Goal: Information Seeking & Learning: Find specific fact

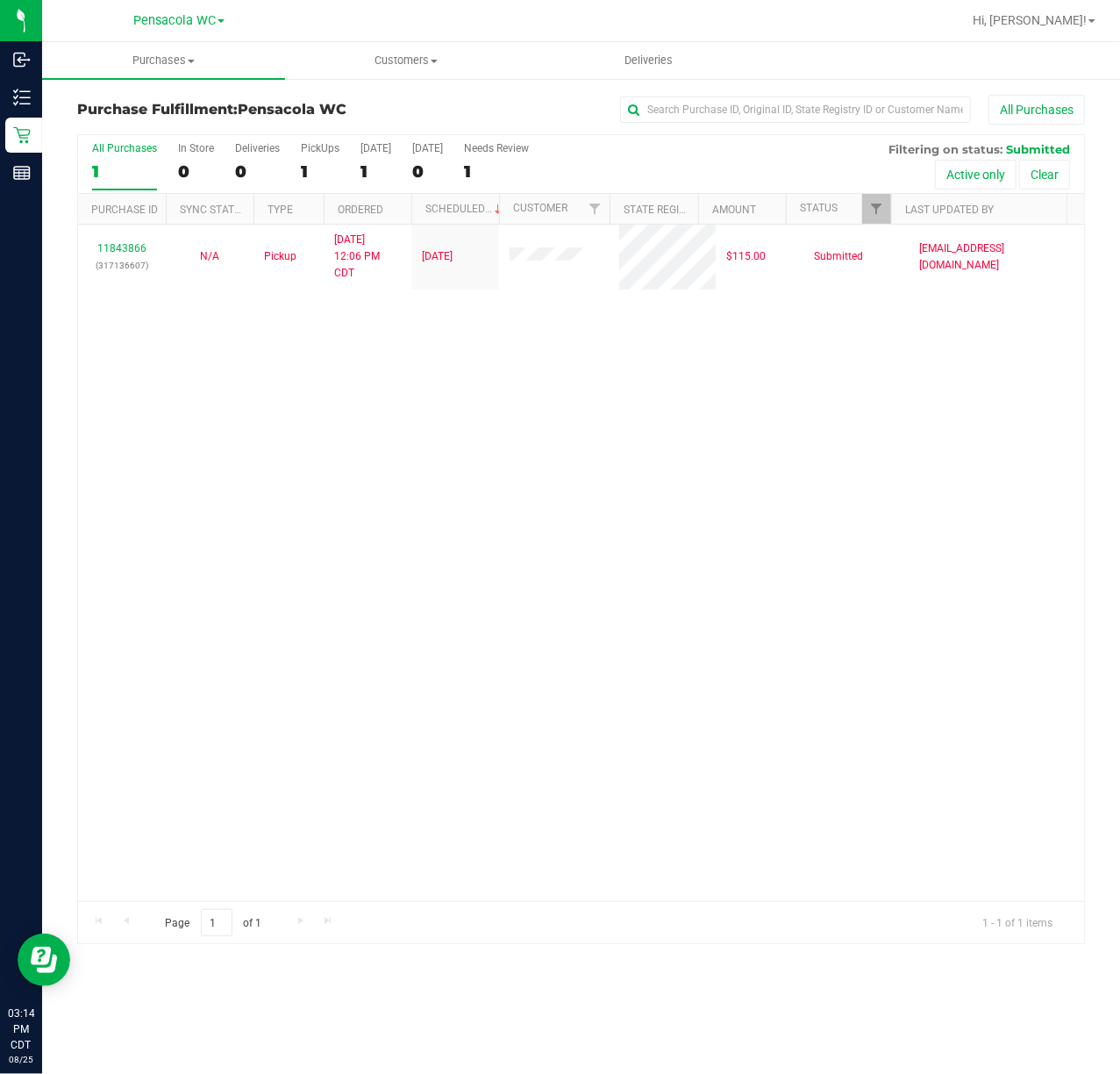
click at [888, 204] on div at bounding box center [891, 210] width 8 height 31
click at [887, 208] on div at bounding box center [891, 210] width 8 height 31
click at [876, 214] on span "Filter" at bounding box center [876, 209] width 14 height 14
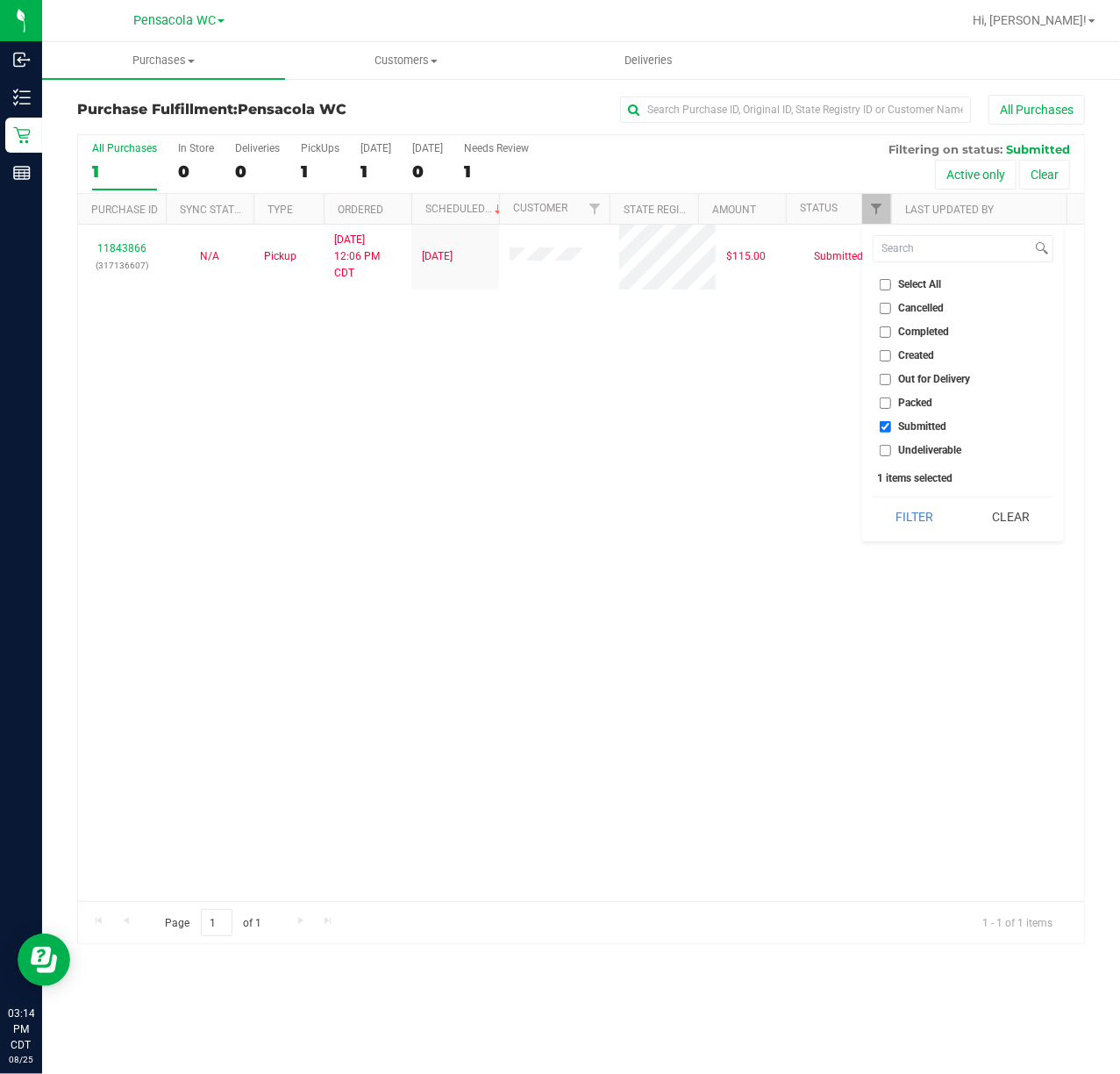
click at [918, 282] on span "Select All" at bounding box center [920, 283] width 43 height 11
click at [891, 282] on input "Select All" at bounding box center [885, 284] width 11 height 11
checkbox input "true"
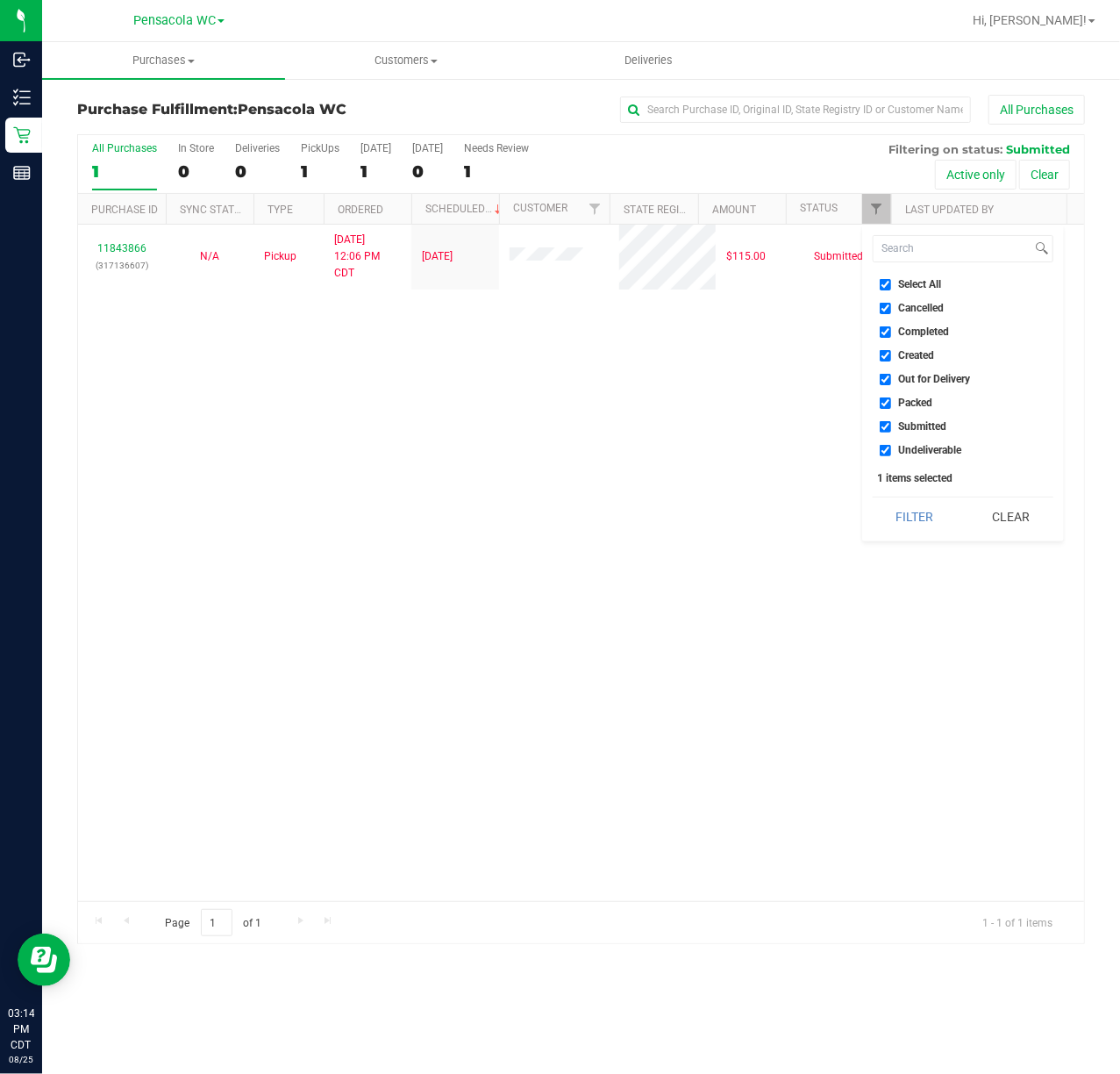
checkbox input "true"
click at [918, 282] on span "Select All" at bounding box center [920, 283] width 43 height 11
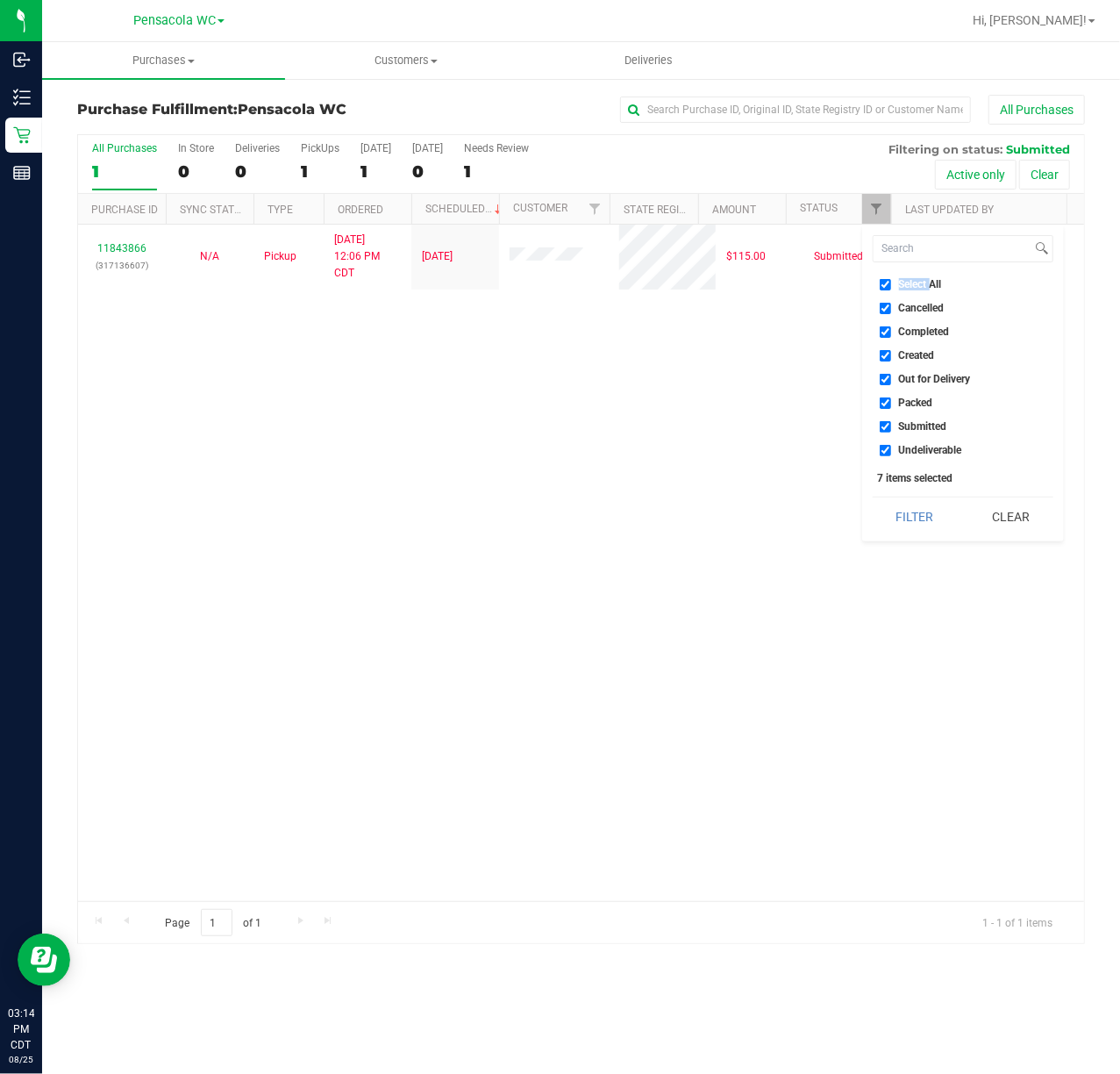
click at [891, 282] on input "Select All" at bounding box center [885, 284] width 11 height 11
checkbox input "false"
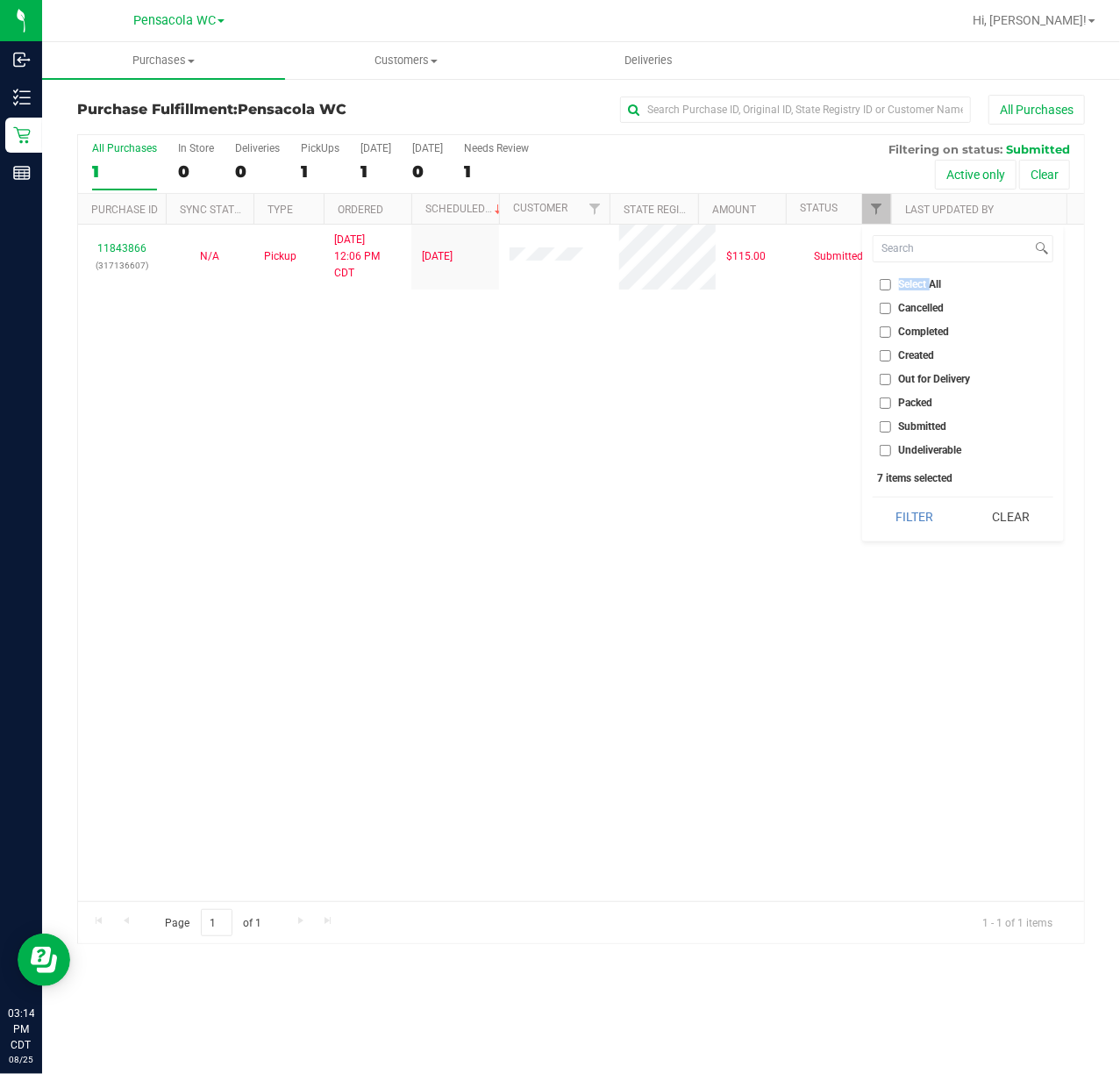
checkbox input "false"
click at [917, 422] on span "Submitted" at bounding box center [923, 426] width 48 height 11
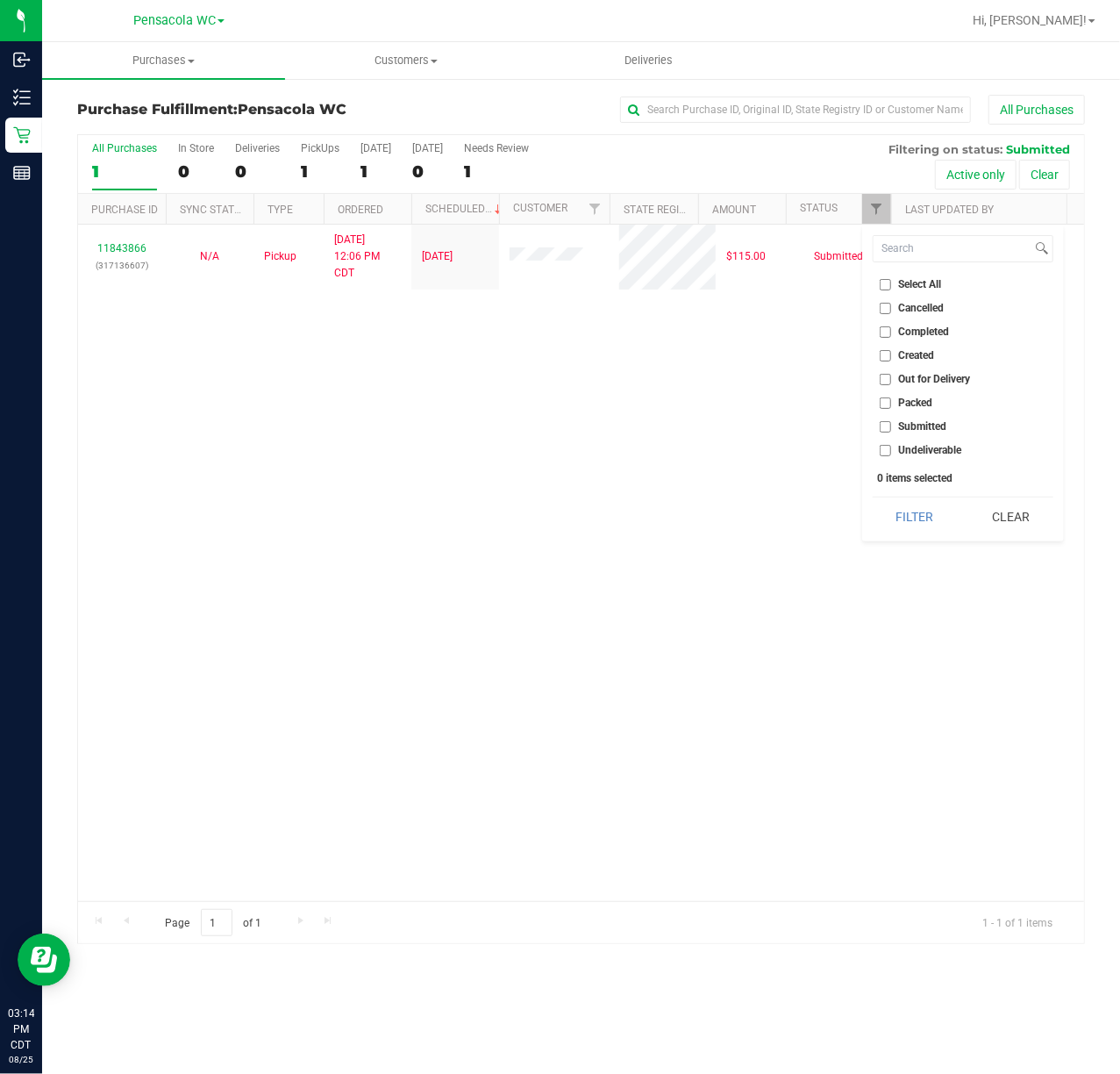
click at [891, 422] on input "Submitted" at bounding box center [885, 427] width 11 height 11
checkbox input "true"
click at [920, 524] on button "Filter" at bounding box center [915, 517] width 84 height 38
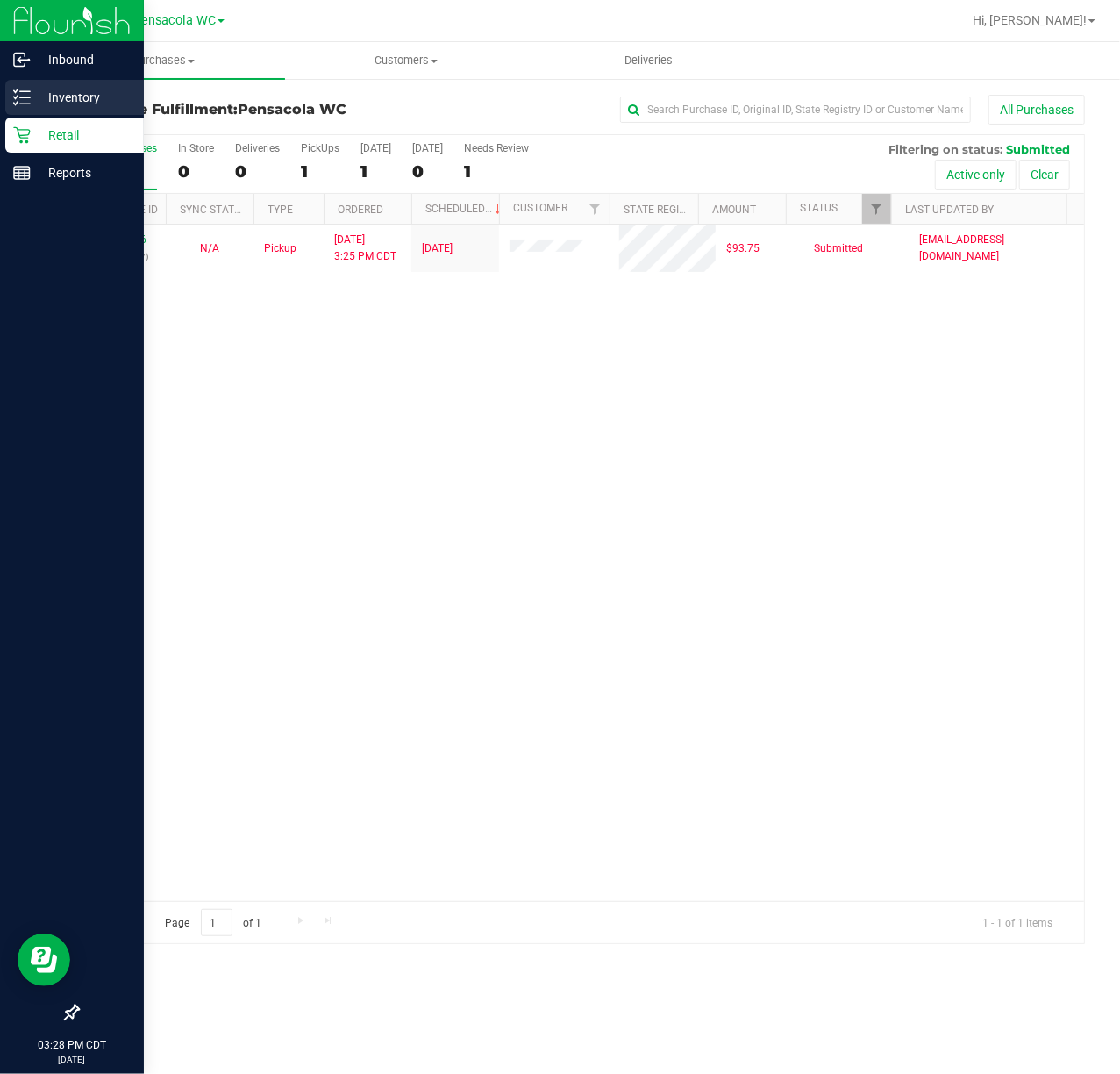
click at [42, 100] on p "Inventory" at bounding box center [83, 98] width 105 height 21
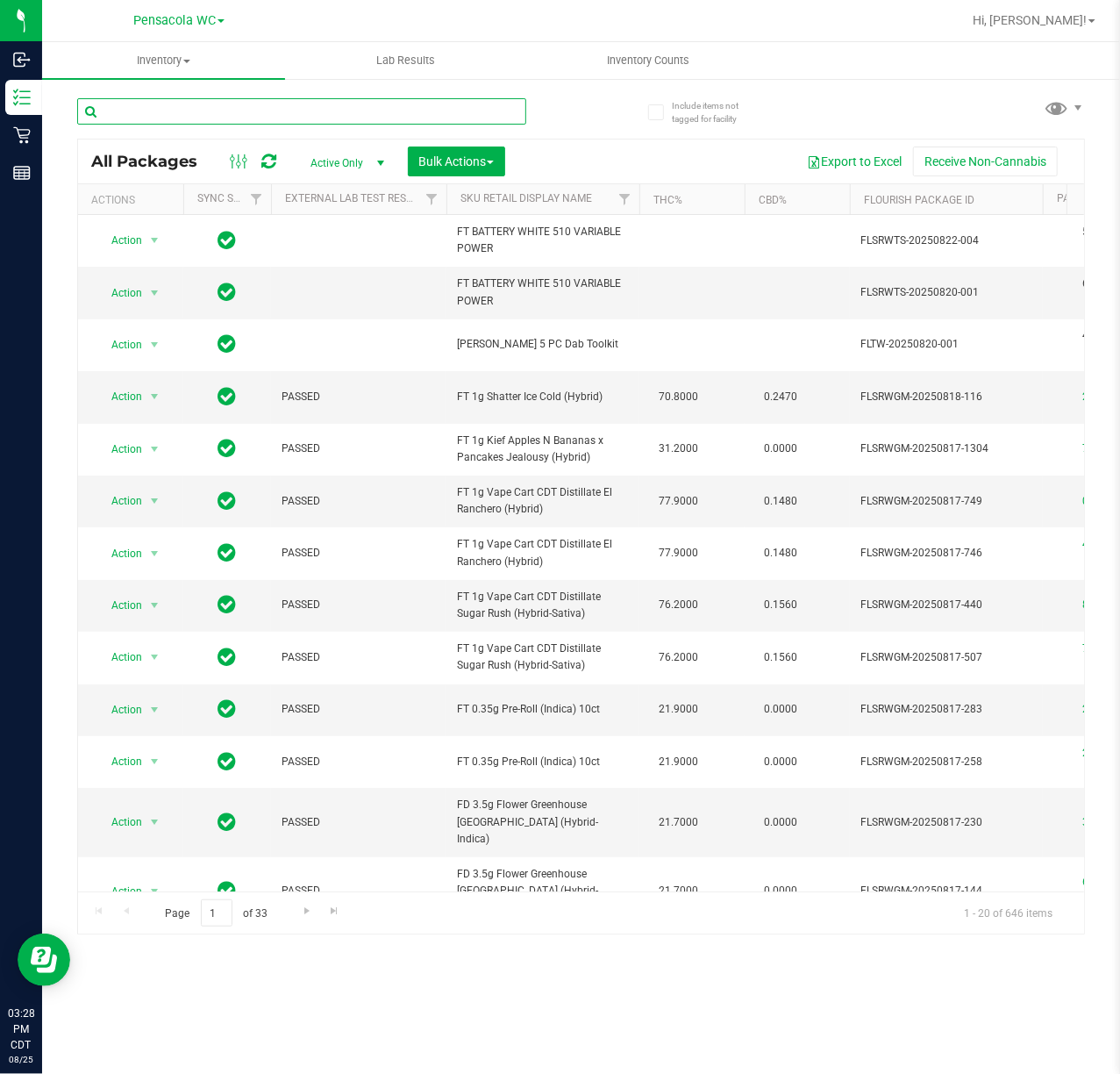
click at [356, 106] on input "text" at bounding box center [302, 111] width 449 height 26
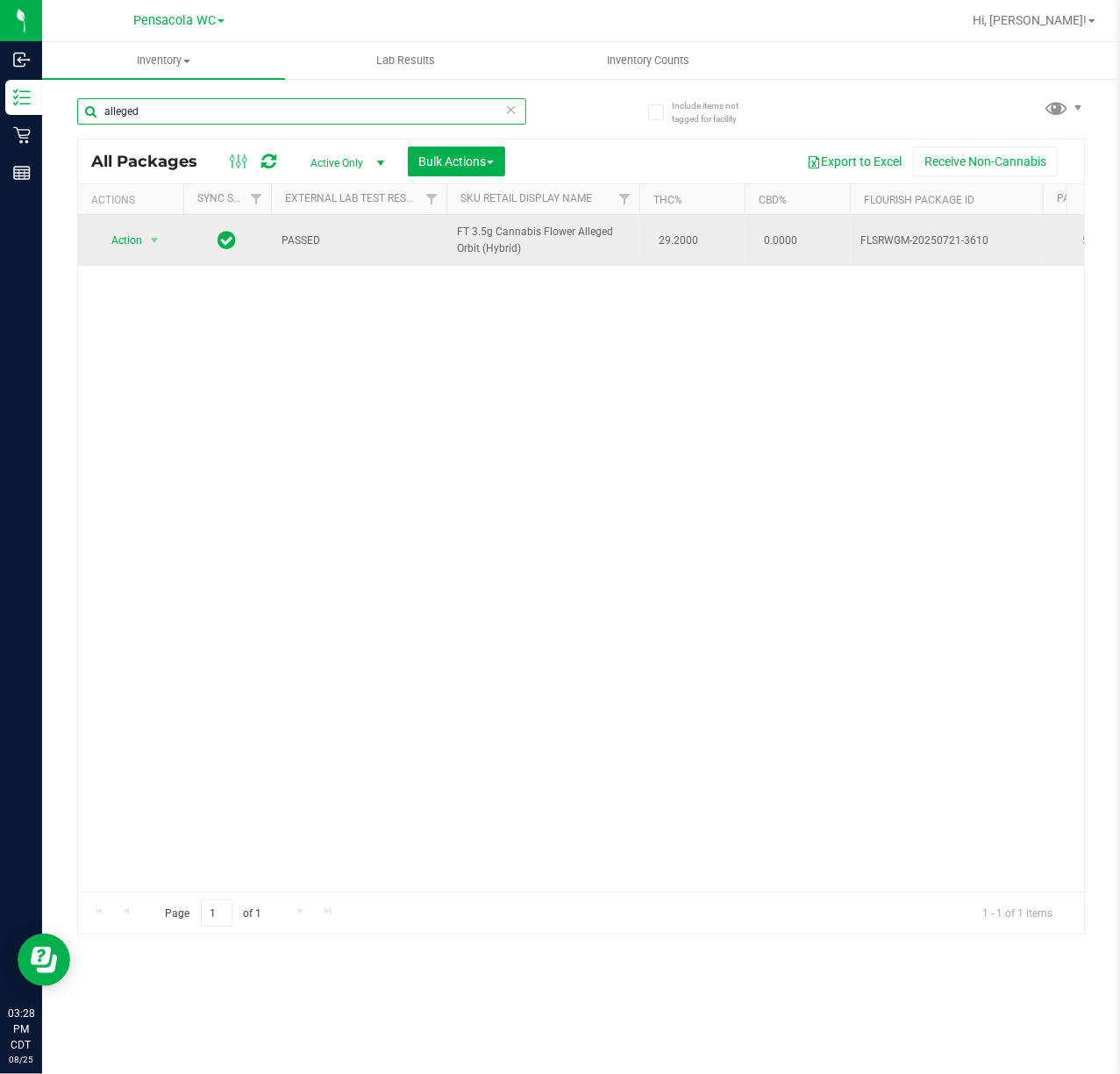
type input "alleged"
click at [124, 247] on span "Action" at bounding box center [119, 240] width 47 height 25
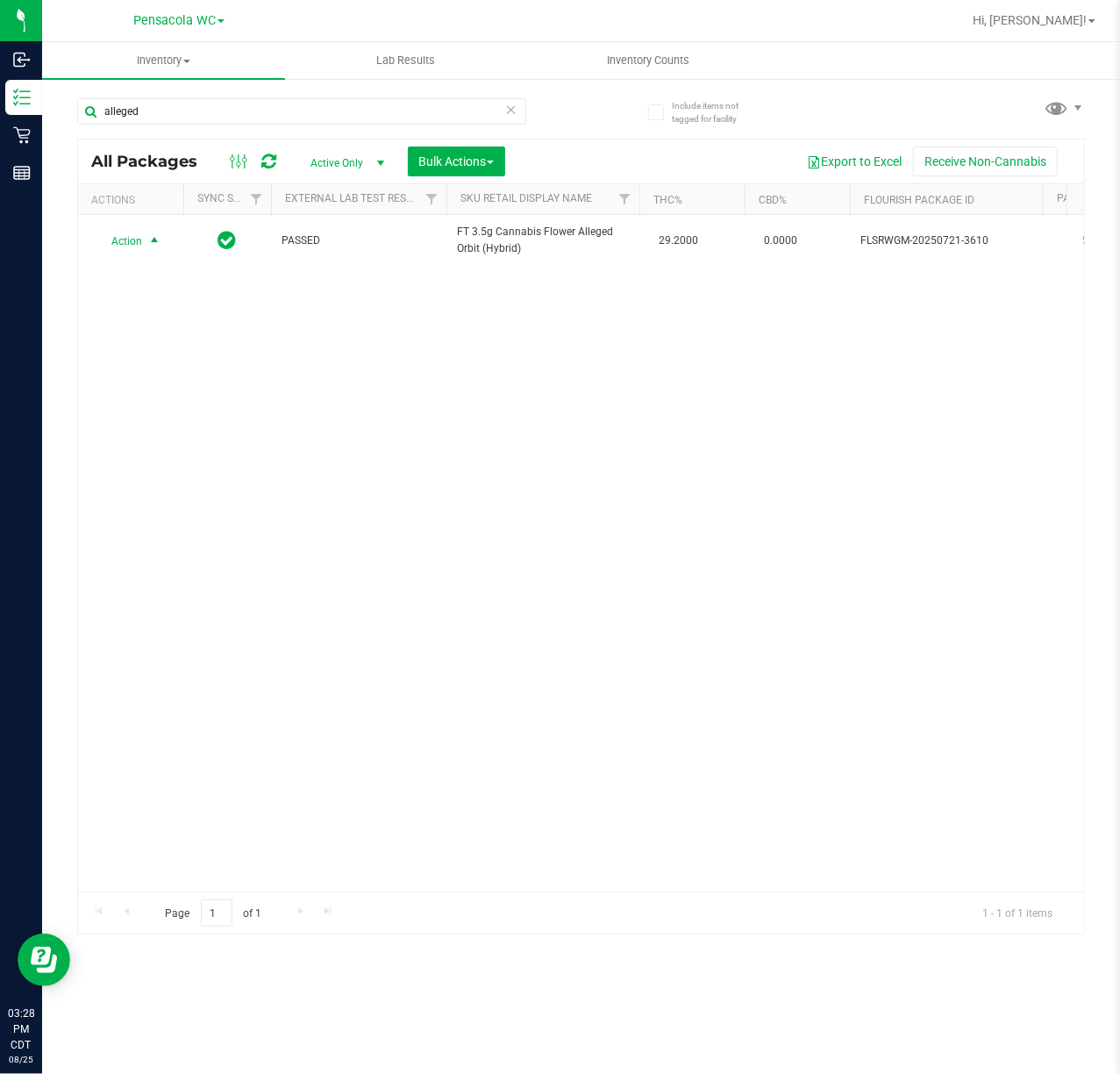
click at [482, 530] on div "Action Action Create package Edit attributes Global inventory Locate package Lo…" at bounding box center [581, 553] width 1006 height 677
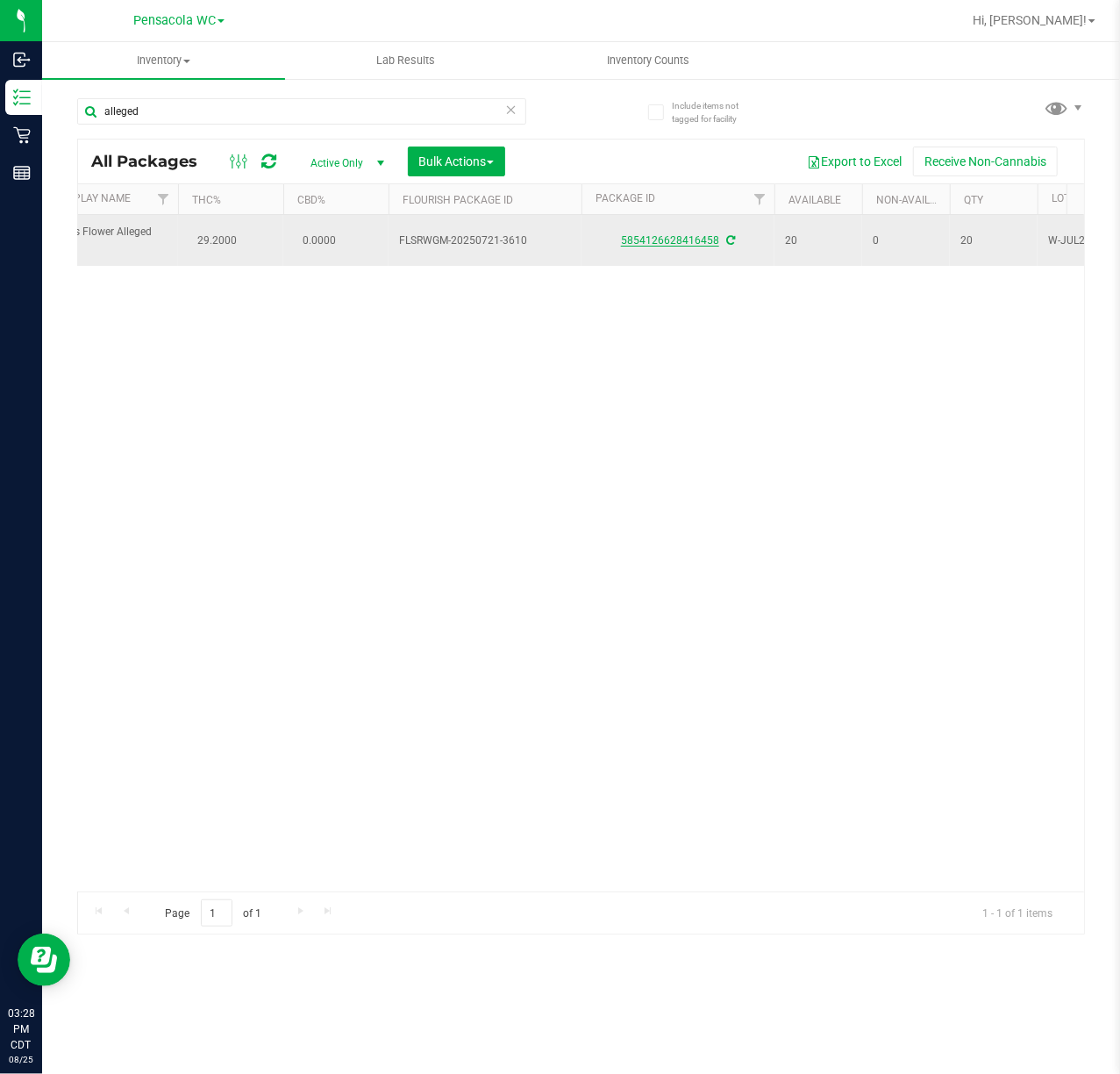
click at [682, 240] on link "5854126628416458" at bounding box center [670, 240] width 99 height 12
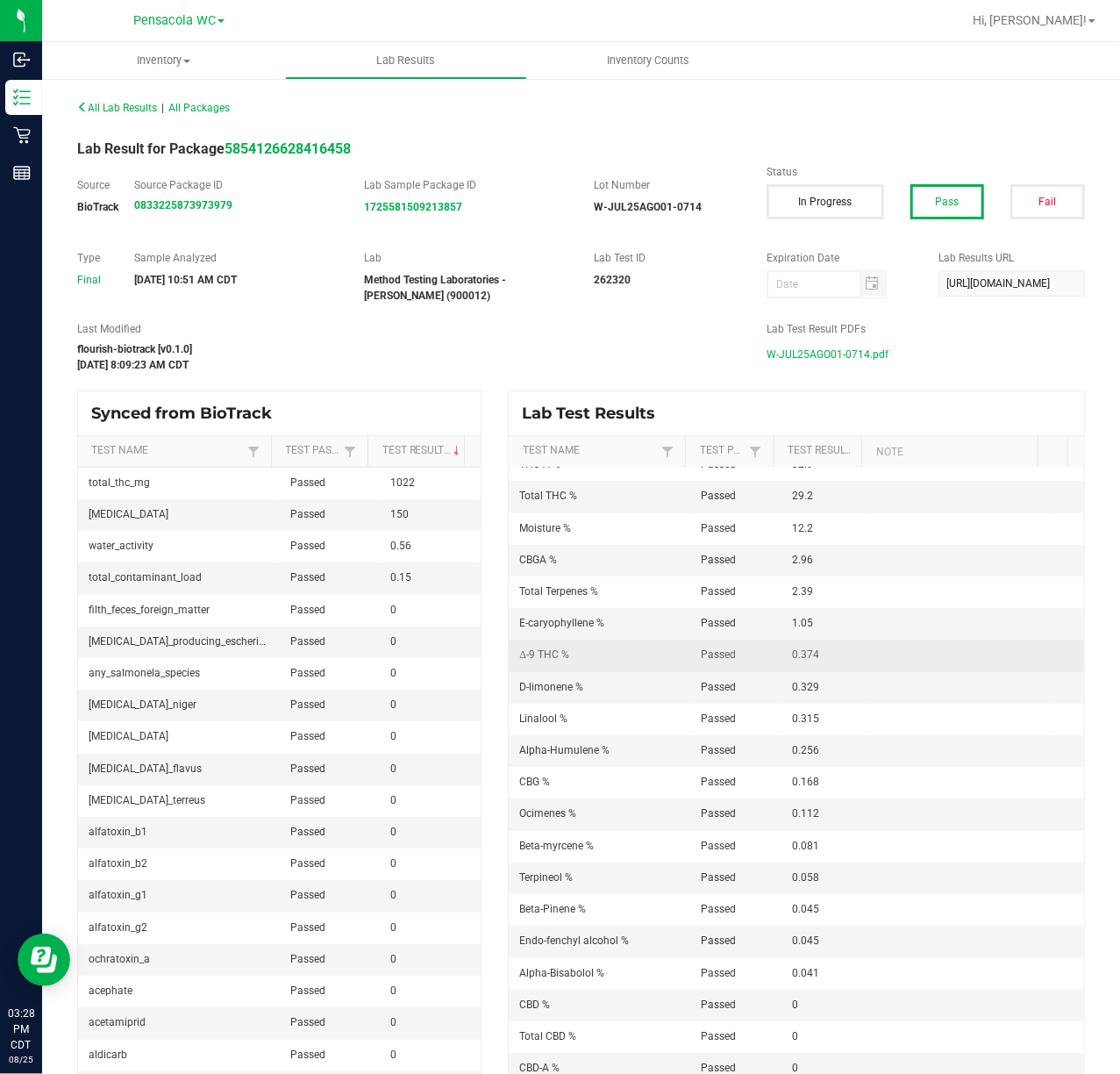
scroll to position [117, 0]
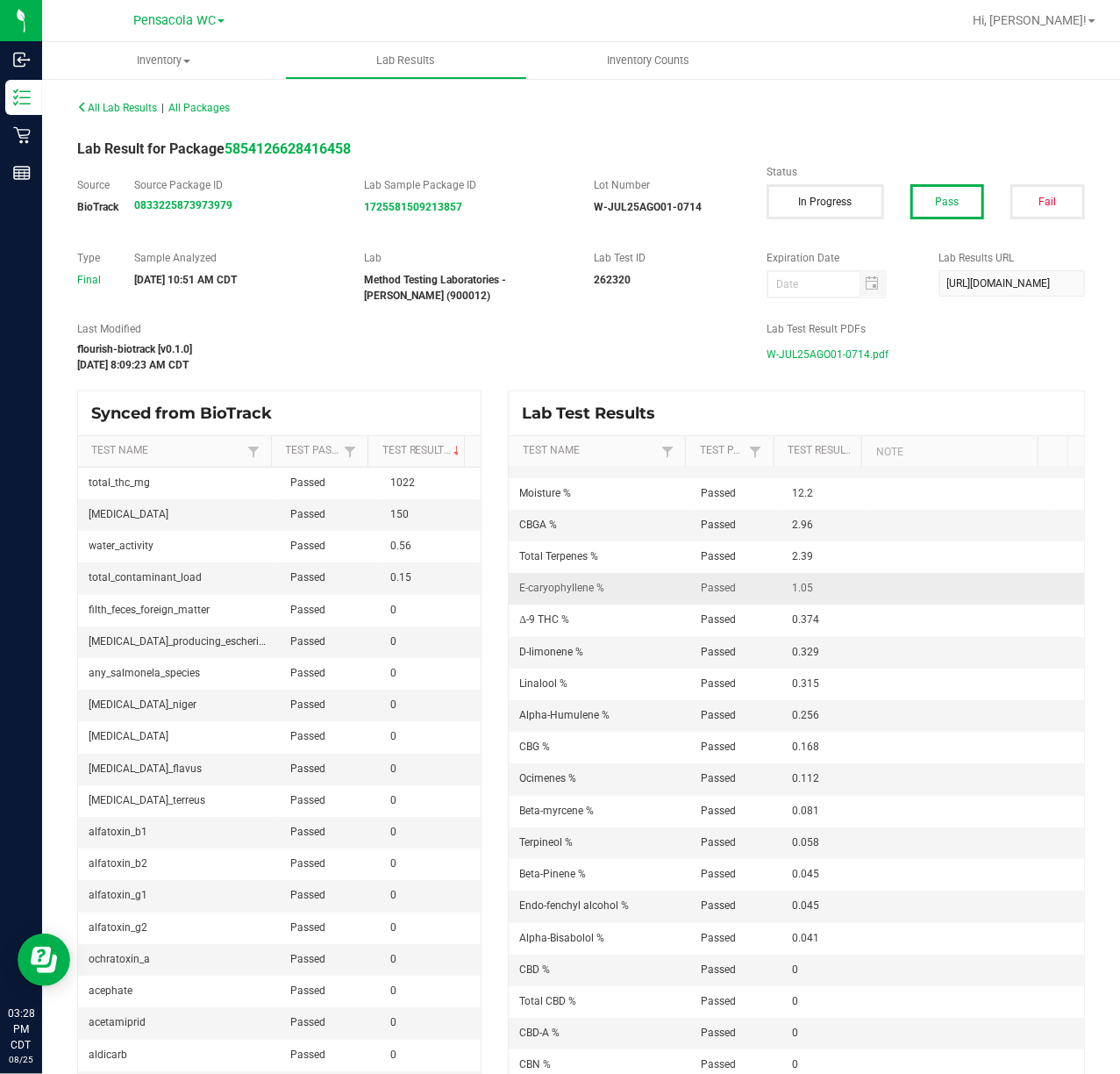
drag, startPoint x: 751, startPoint y: 593, endPoint x: 815, endPoint y: 604, distance: 64.9
click at [815, 604] on tr "E-caryophyllene % Passed 1.05" at bounding box center [796, 589] width 575 height 32
click at [818, 604] on td "1.05" at bounding box center [827, 589] width 91 height 32
drag, startPoint x: 829, startPoint y: 658, endPoint x: 682, endPoint y: 646, distance: 147.5
click at [682, 646] on tr "D-limonene % Passed 0.329" at bounding box center [796, 652] width 575 height 32
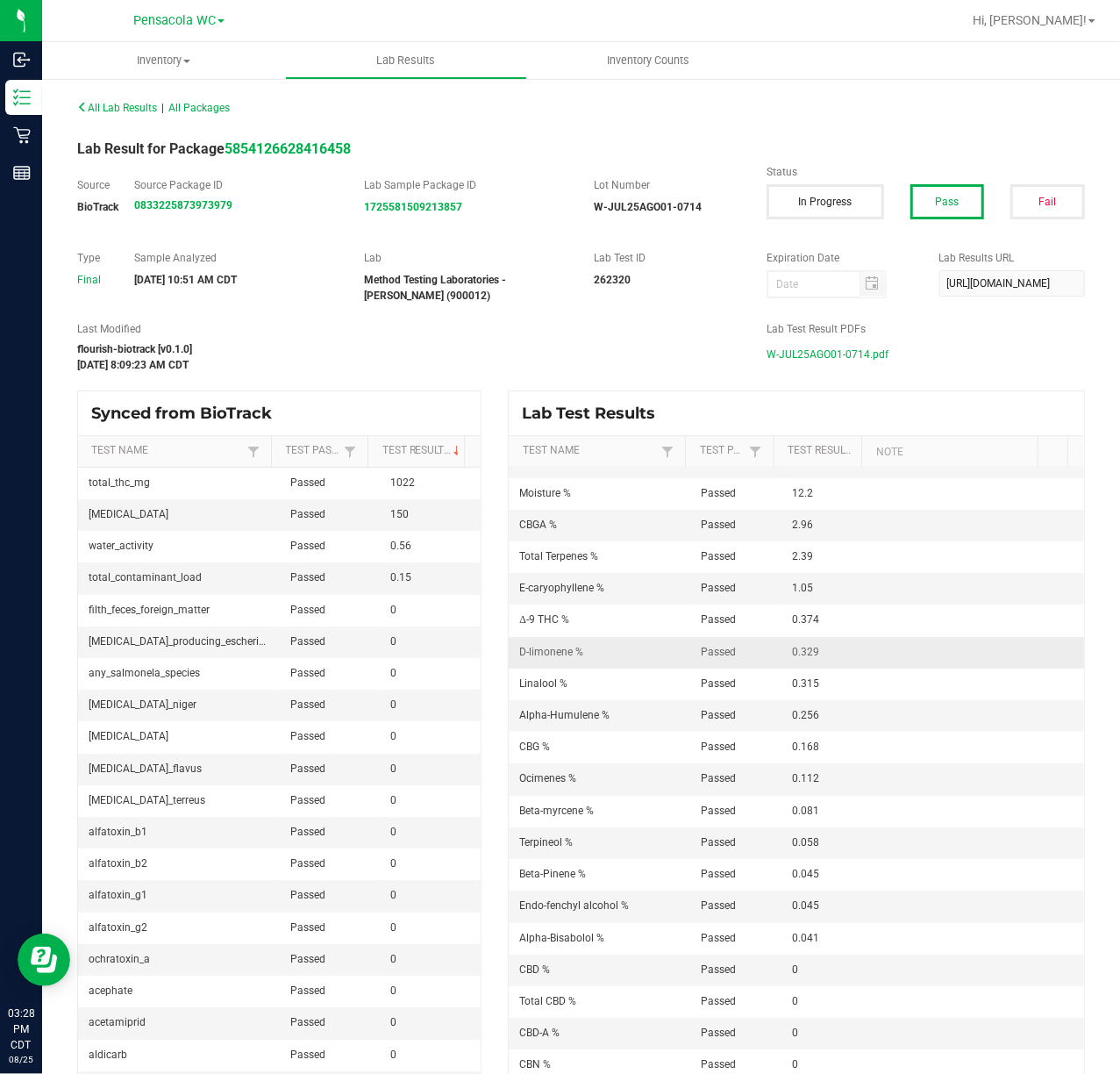
click at [634, 644] on td "D-limonene %" at bounding box center [600, 652] width 182 height 32
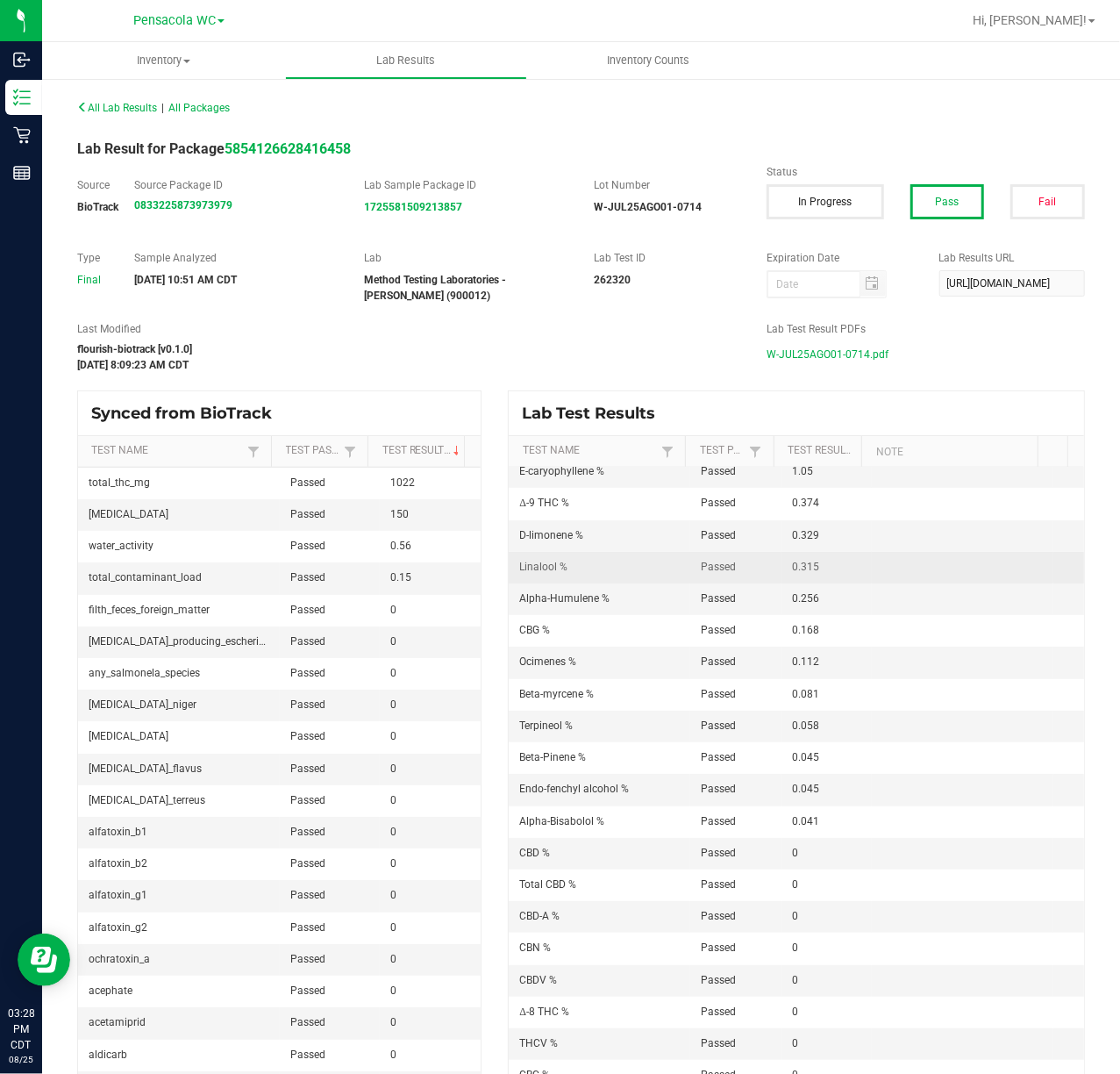
drag, startPoint x: 601, startPoint y: 573, endPoint x: 825, endPoint y: 569, distance: 224.0
click at [823, 576] on tr "Linalool % Passed 0.315" at bounding box center [796, 568] width 575 height 32
click at [825, 569] on td "0.315" at bounding box center [827, 568] width 91 height 32
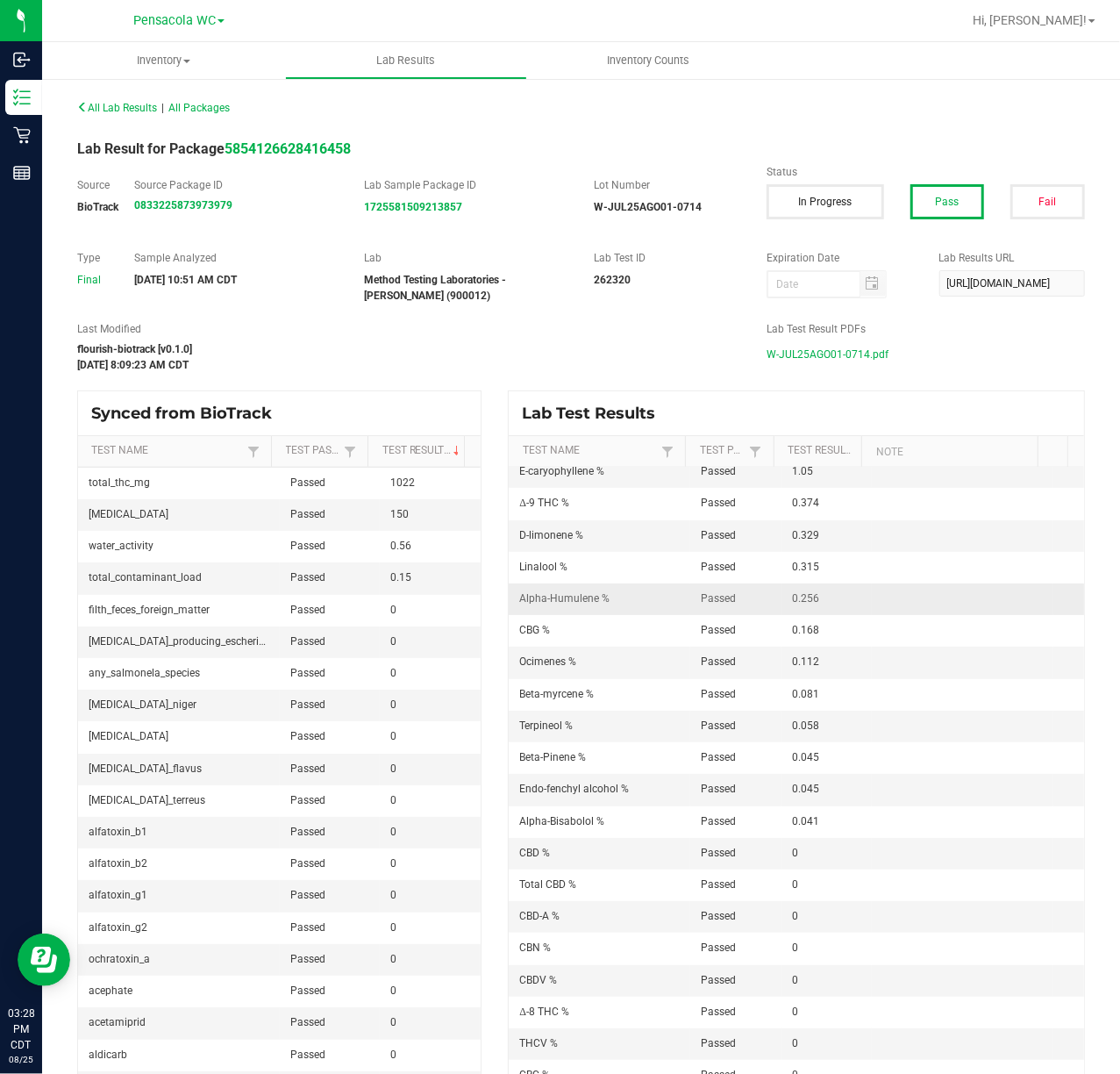
drag, startPoint x: 626, startPoint y: 598, endPoint x: 819, endPoint y: 594, distance: 193.0
click at [818, 592] on tr "Alpha-Humulene % Passed 0.256" at bounding box center [796, 599] width 575 height 32
click at [819, 594] on td "0.256" at bounding box center [827, 599] width 91 height 32
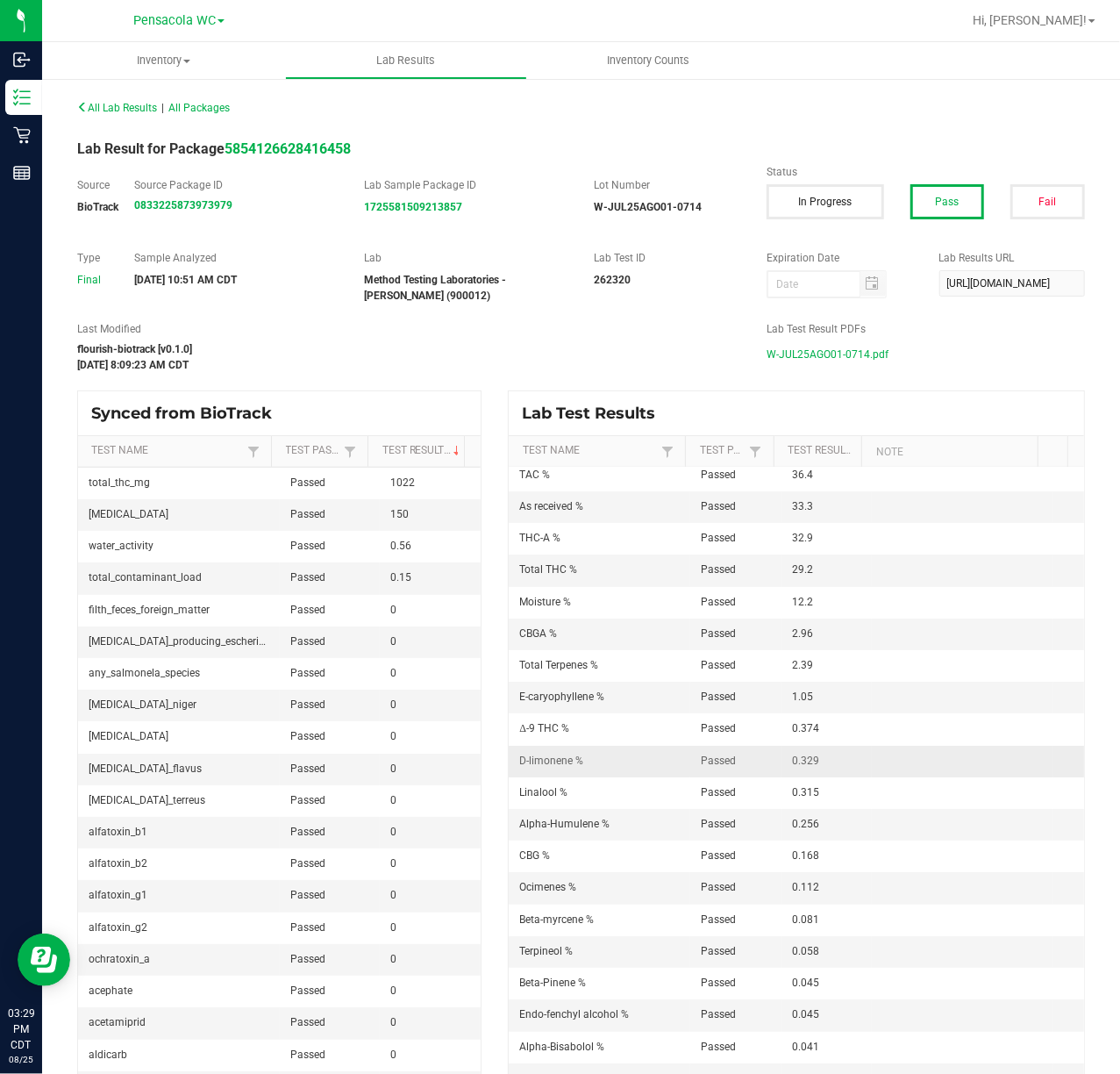
scroll to position [0, 0]
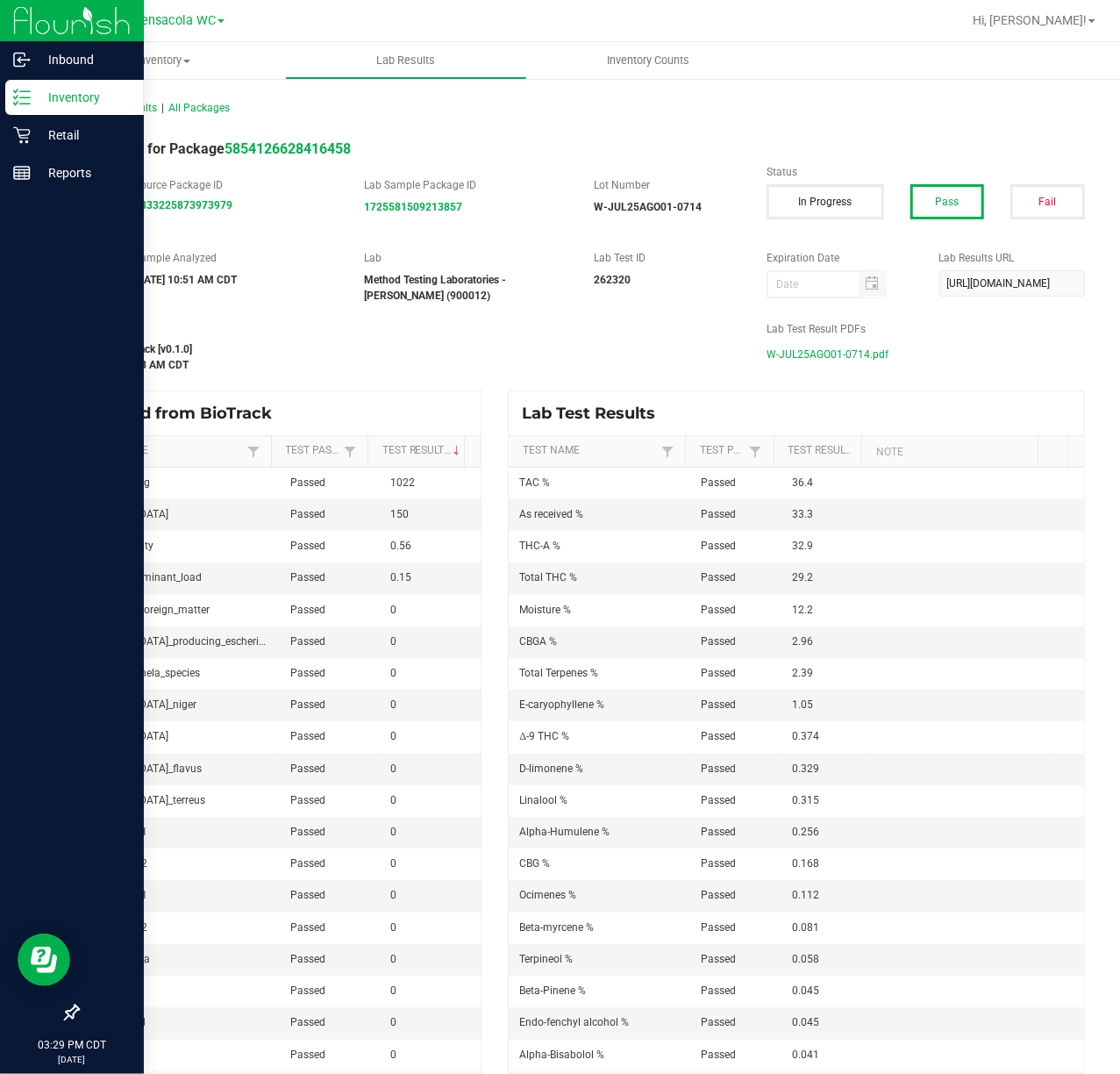
click at [44, 99] on p "Inventory" at bounding box center [83, 98] width 105 height 21
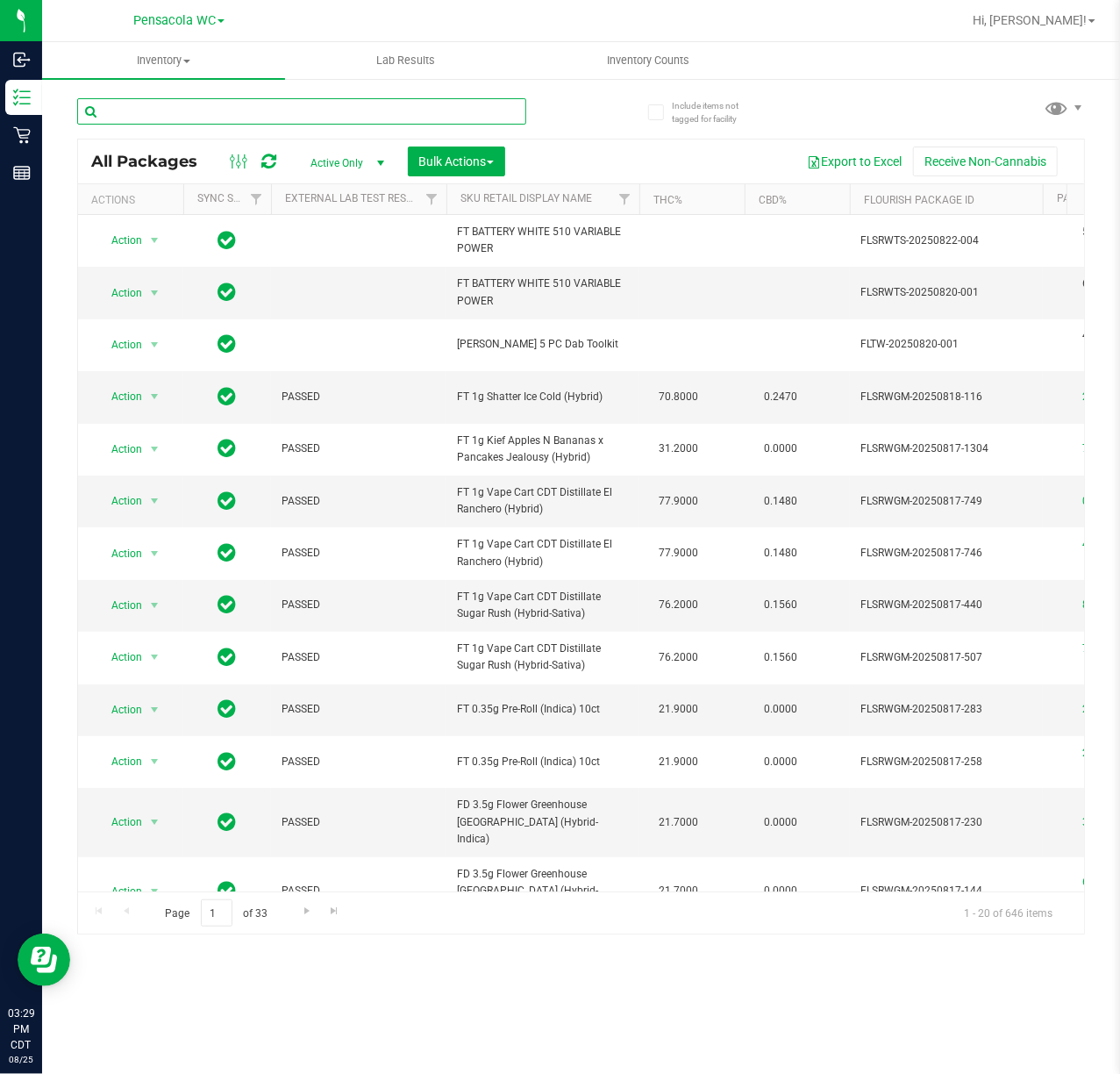
click at [284, 99] on input "text" at bounding box center [302, 111] width 449 height 26
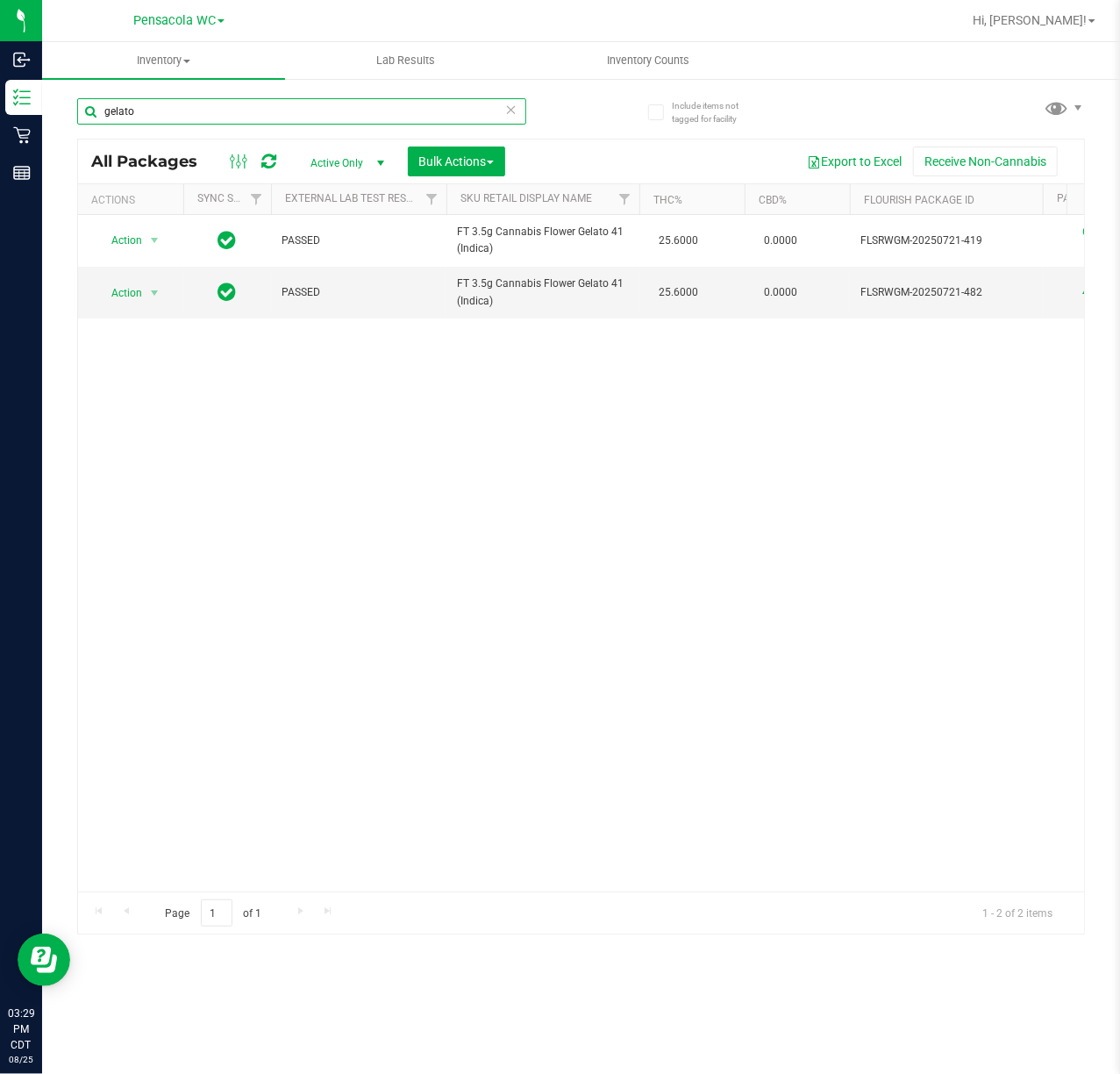
type input "gelato"
click at [500, 380] on div "Action Action Edit attributes Global inventory Locate package Package audit log…" at bounding box center [581, 553] width 1006 height 677
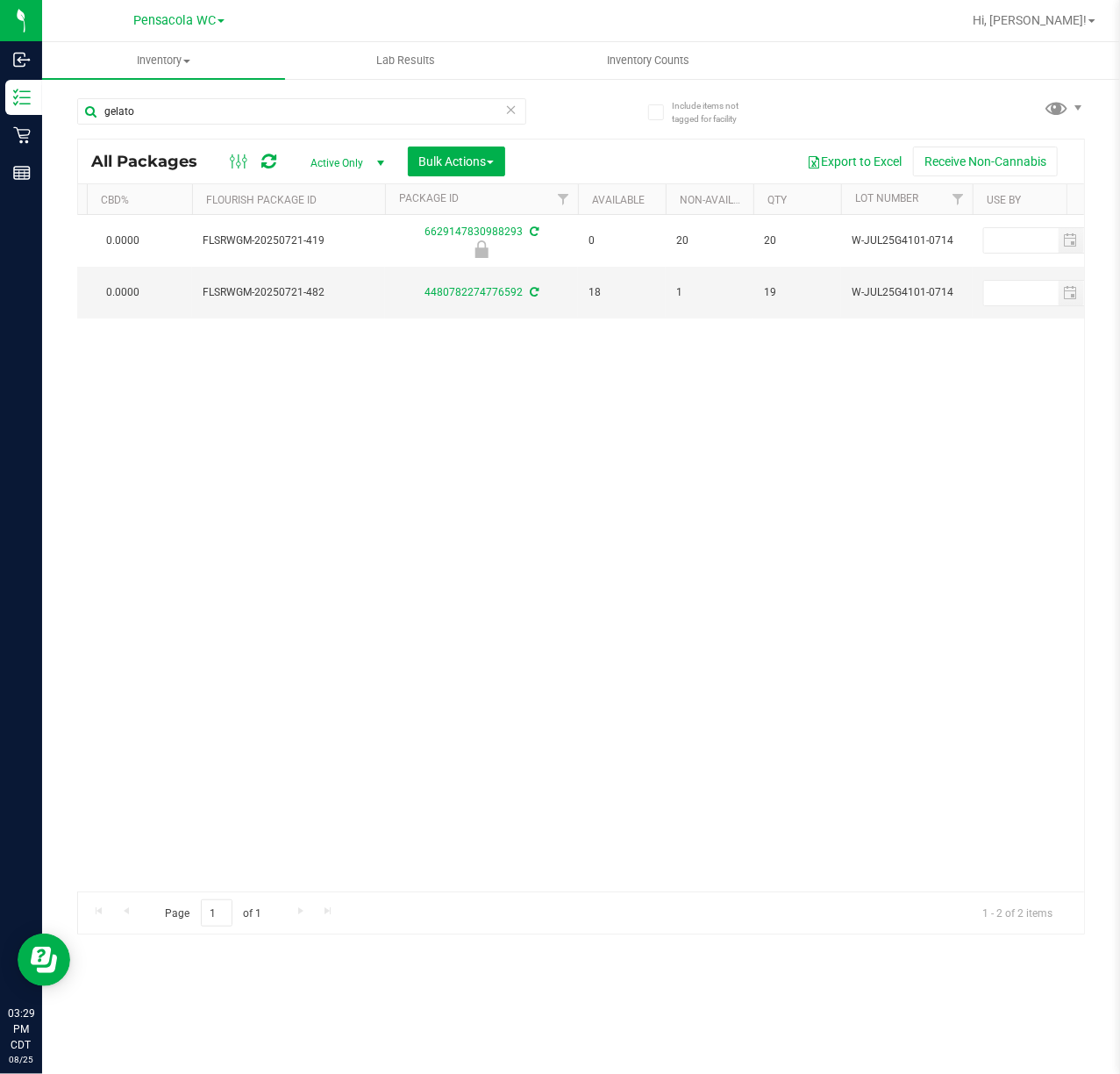
scroll to position [0, 661]
click at [493, 295] on link "4480782274776592" at bounding box center [470, 292] width 99 height 12
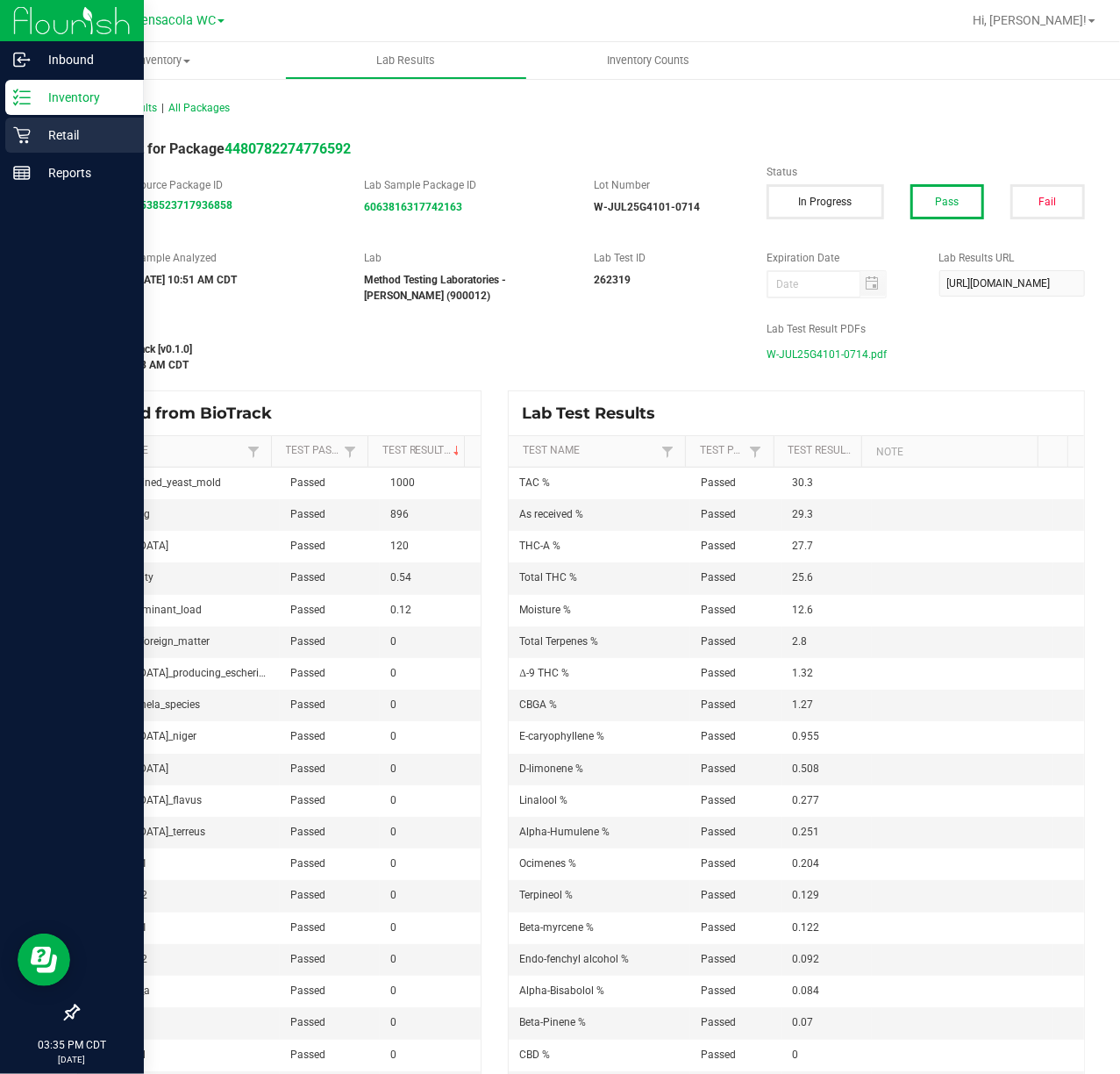
click at [42, 124] on p "Retail" at bounding box center [83, 135] width 105 height 21
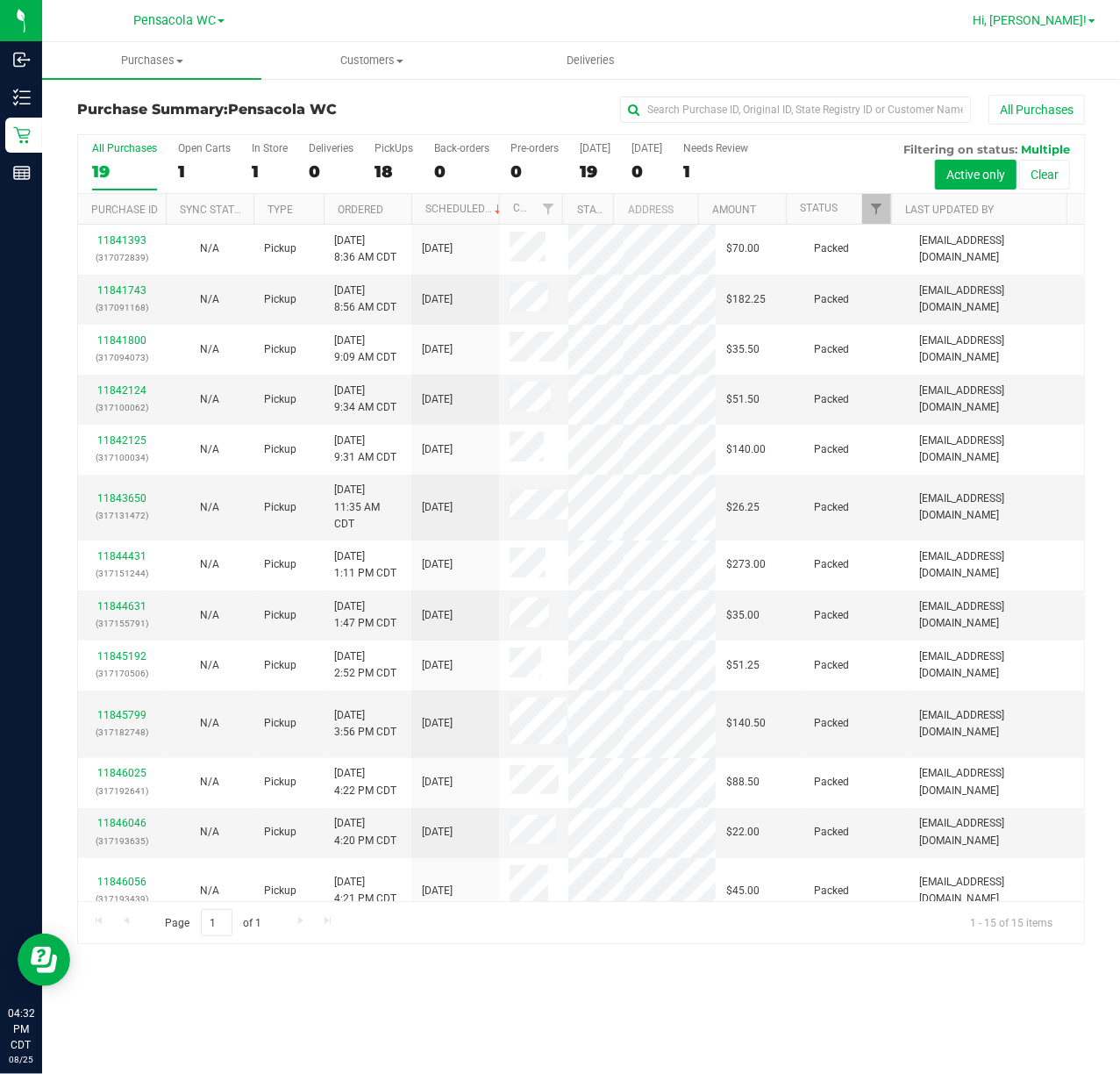
click at [1078, 22] on span "Hi, Nate!" at bounding box center [1029, 20] width 114 height 14
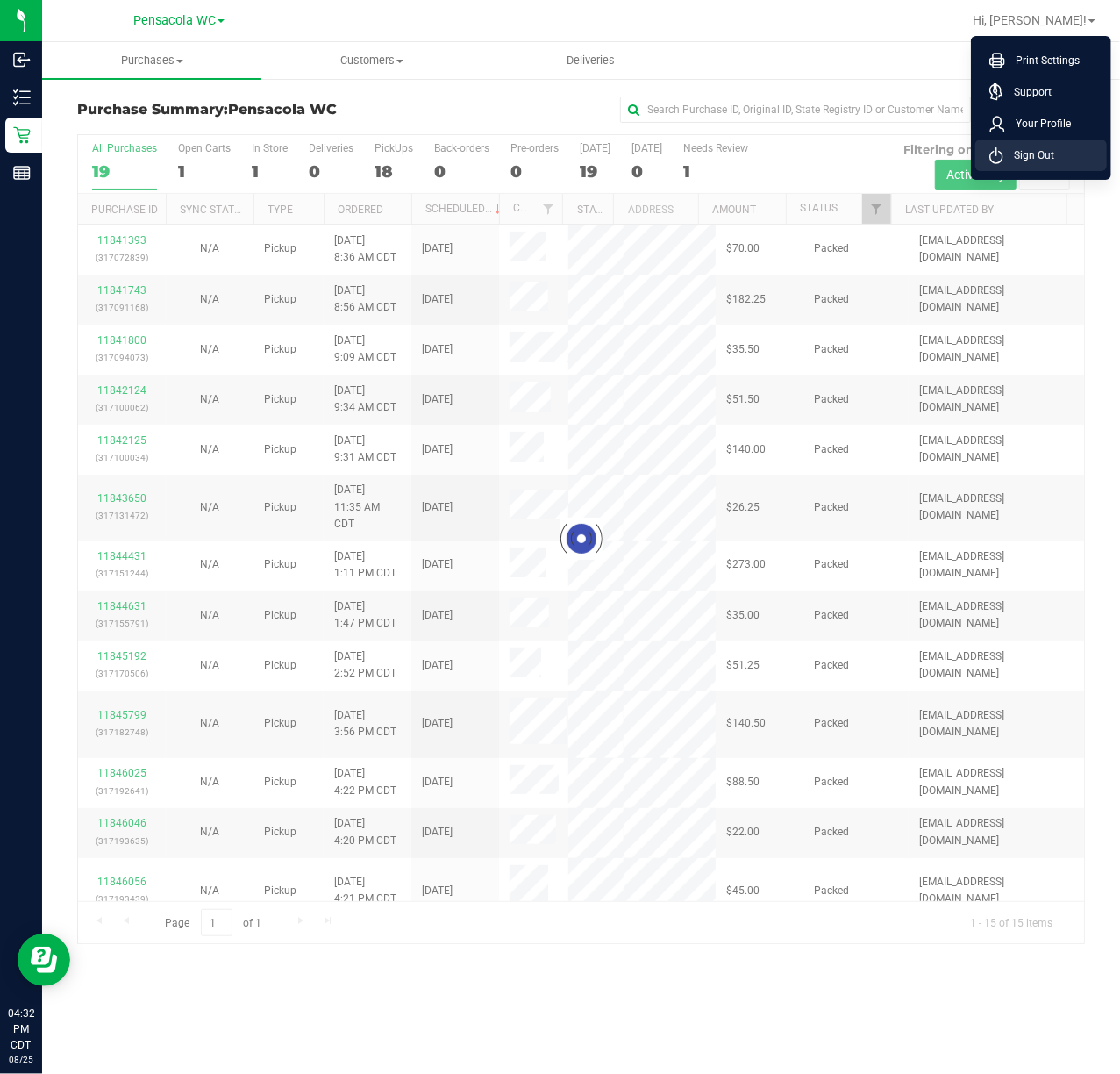
click at [1025, 154] on span "Sign Out" at bounding box center [1029, 155] width 51 height 17
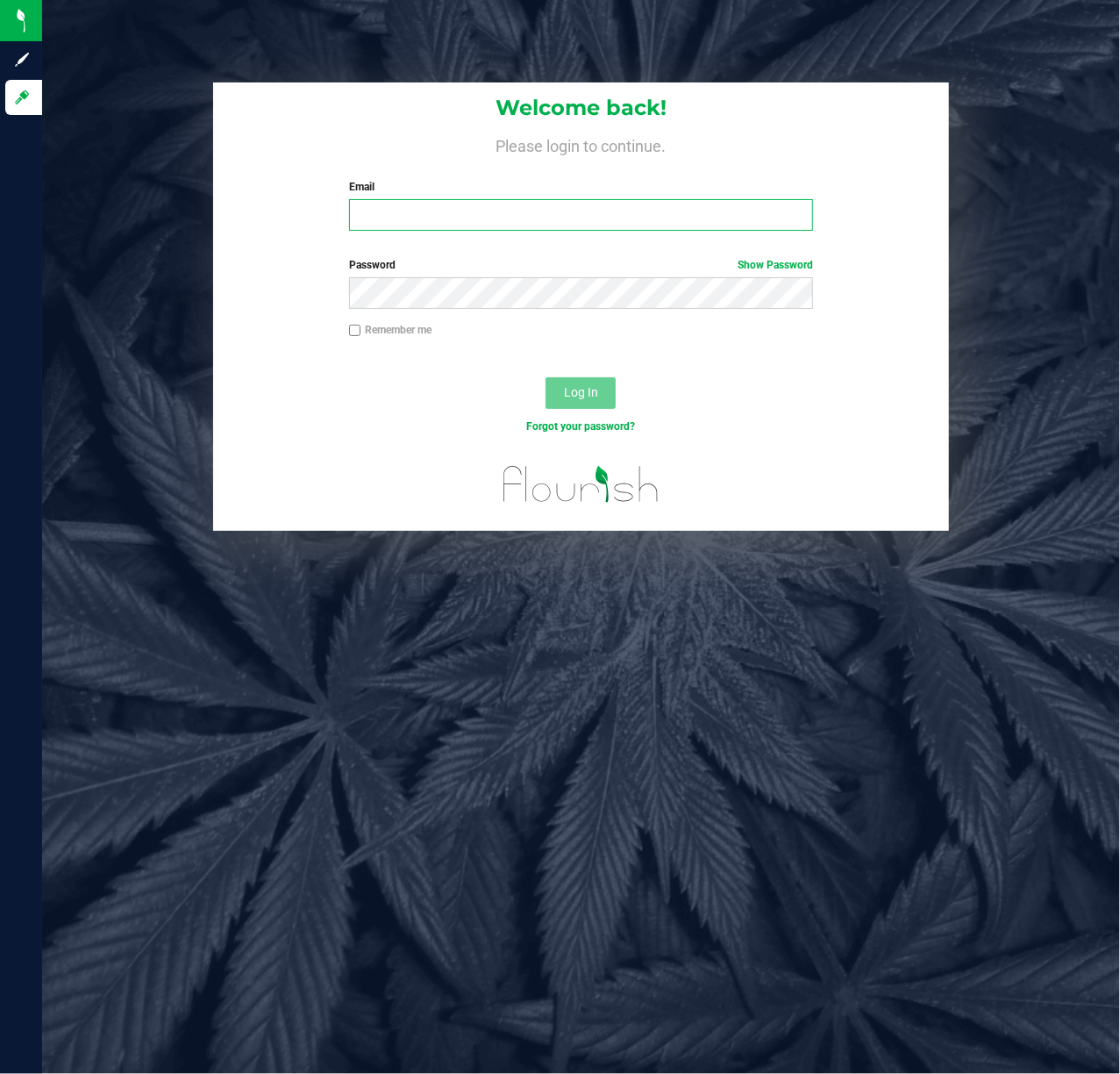
click at [539, 209] on input "Email" at bounding box center [582, 214] width 465 height 32
type input "[EMAIL_ADDRESS][DOMAIN_NAME]"
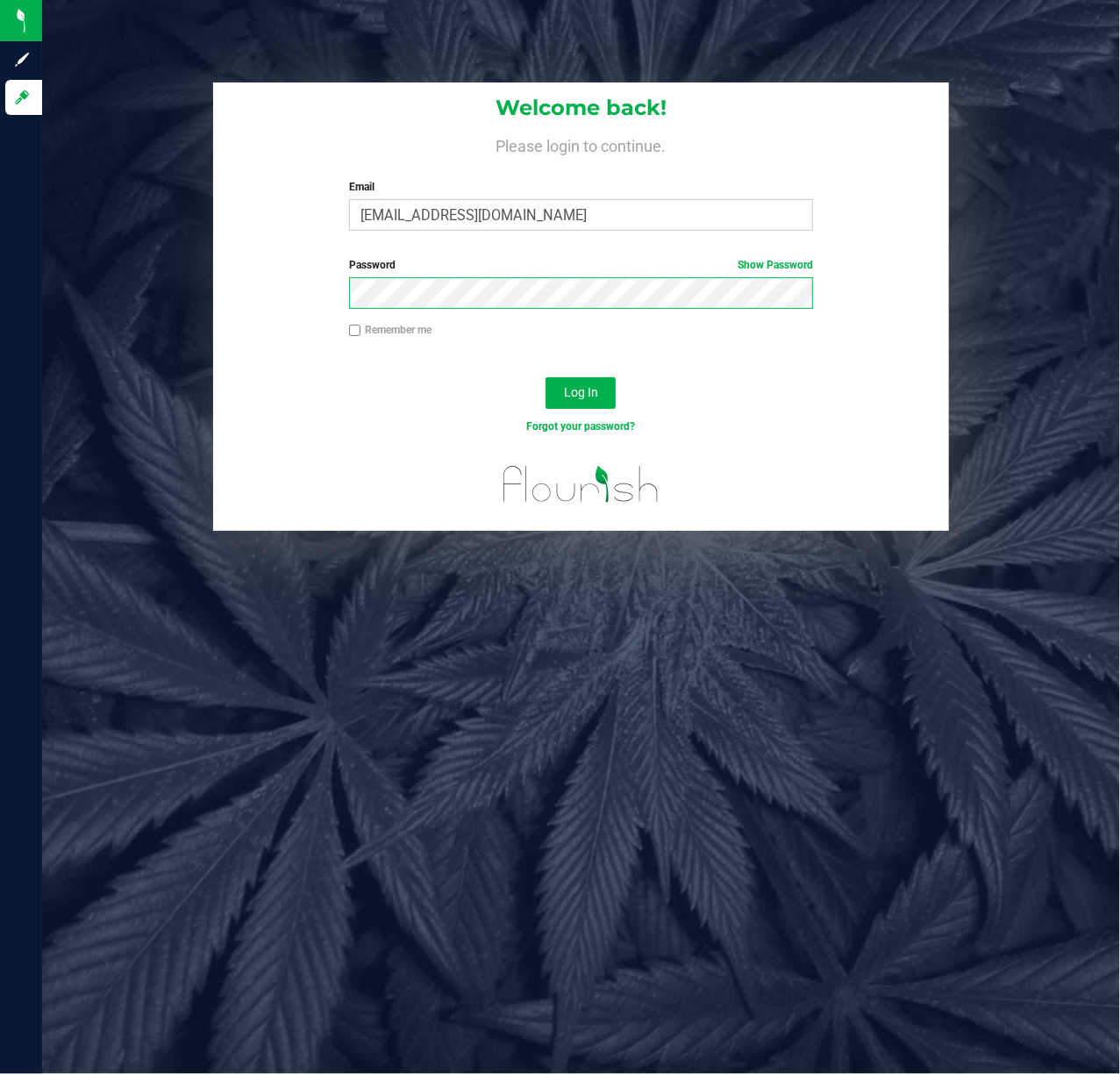
click at [546, 377] on button "Log In" at bounding box center [580, 392] width 70 height 32
